Goal: Information Seeking & Learning: Learn about a topic

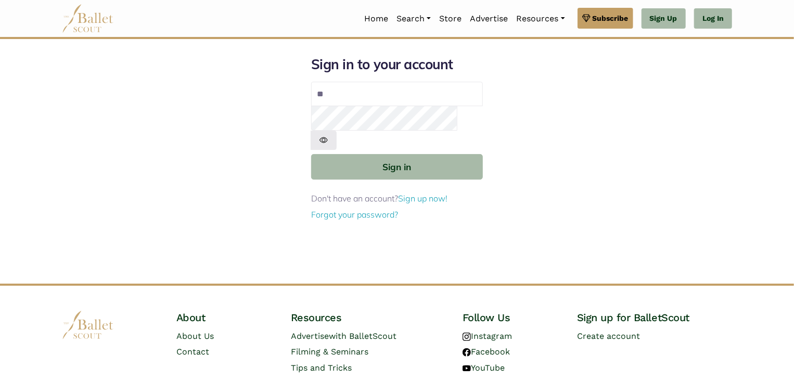
type input "**********"
click at [311, 154] on button "Sign in" at bounding box center [397, 166] width 172 height 25
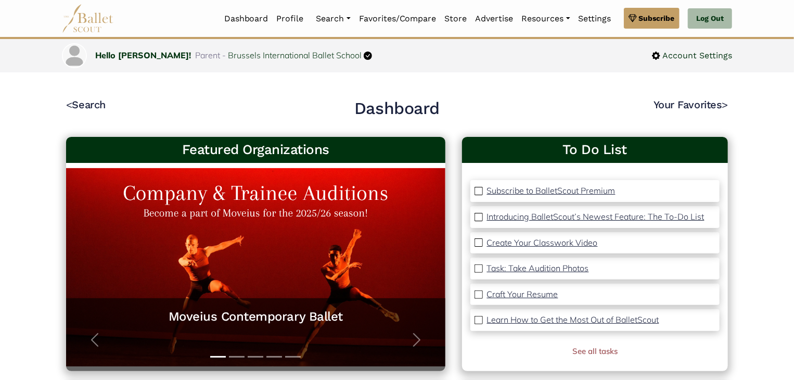
click at [643, 217] on p "Introducing BalletScout’s Newest Feature: The To-Do List" at bounding box center [595, 216] width 217 height 10
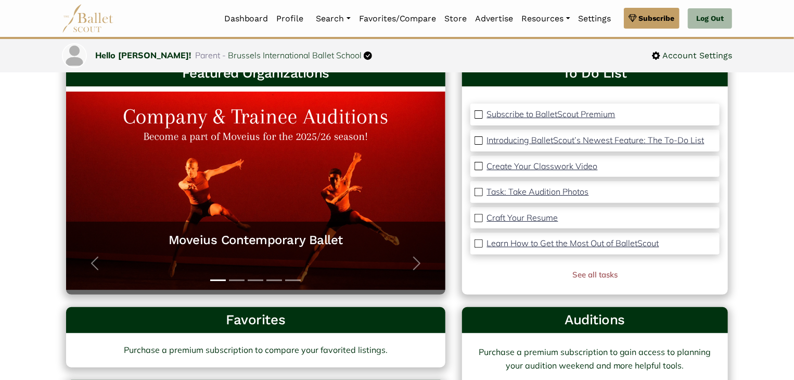
scroll to position [52, 0]
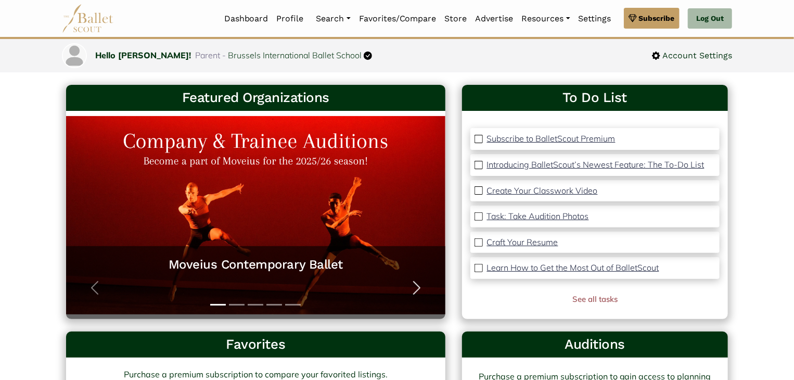
click at [418, 287] on span "button" at bounding box center [416, 287] width 17 height 17
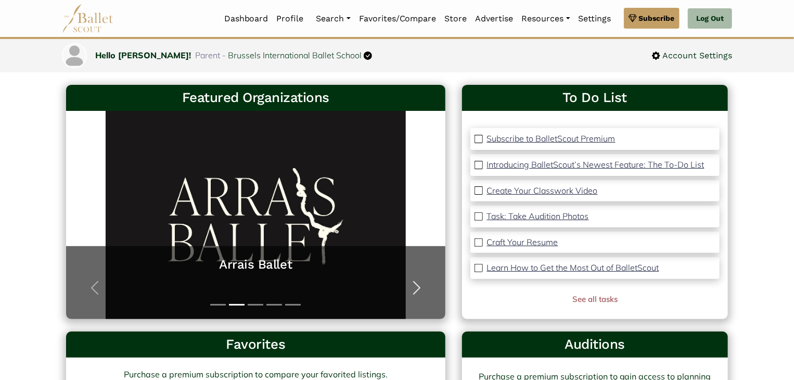
click at [418, 287] on span "button" at bounding box center [416, 287] width 17 height 17
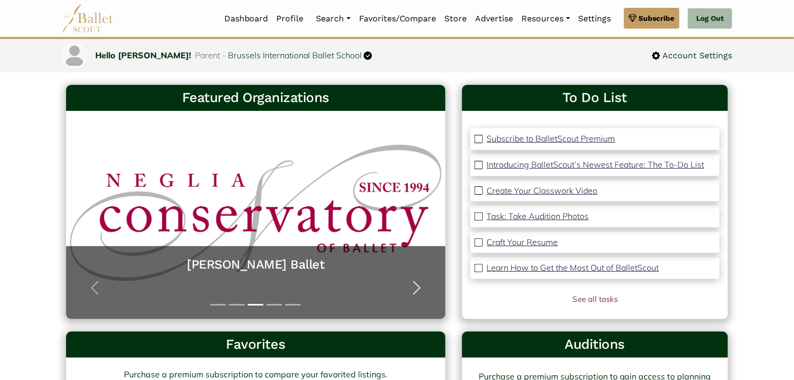
click at [418, 287] on span "button" at bounding box center [416, 287] width 17 height 17
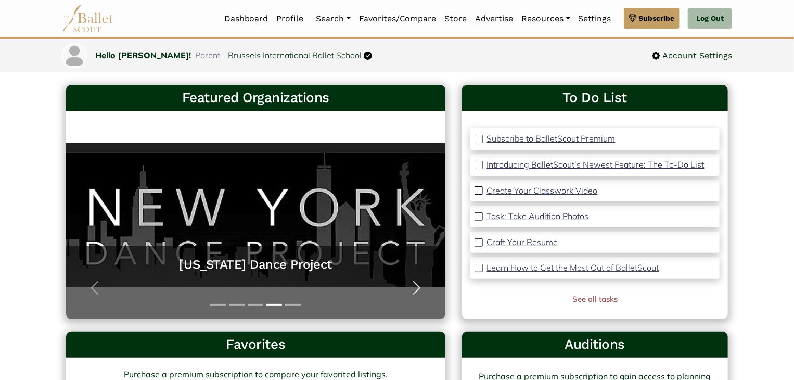
click at [418, 287] on span "button" at bounding box center [416, 287] width 17 height 17
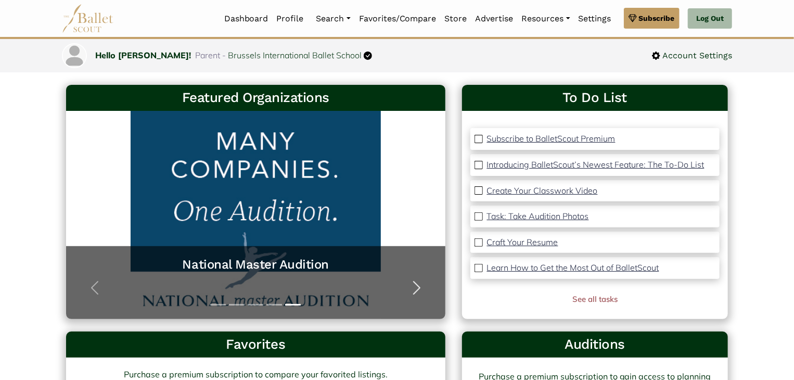
click at [418, 287] on span "button" at bounding box center [416, 287] width 17 height 17
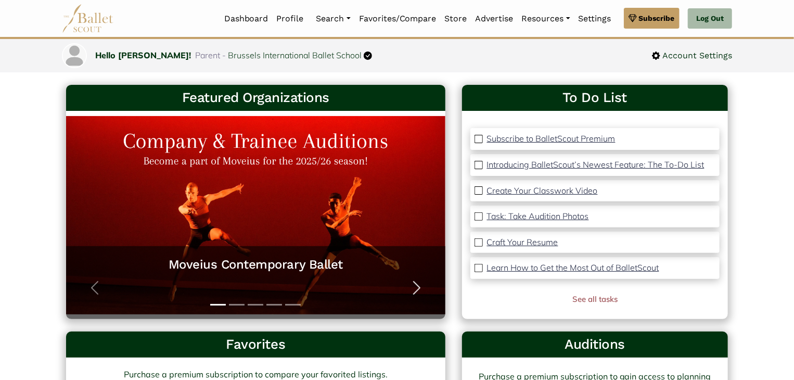
click at [418, 287] on span "button" at bounding box center [416, 287] width 17 height 17
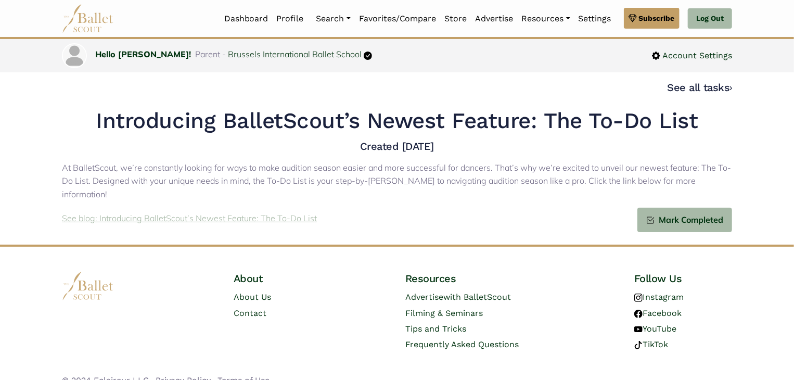
click at [282, 212] on p "See blog: Introducing BalletScout’s Newest Feature: The To-Do List" at bounding box center [189, 219] width 255 height 14
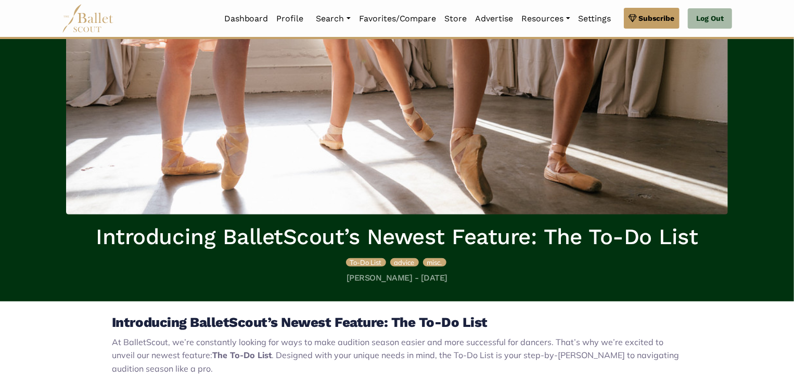
scroll to position [52, 0]
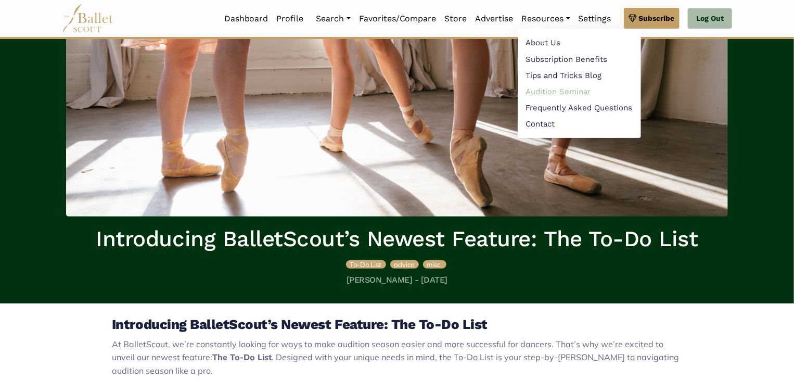
click at [540, 89] on link "Audition Seminar" at bounding box center [579, 91] width 123 height 16
